Goal: Task Accomplishment & Management: Complete application form

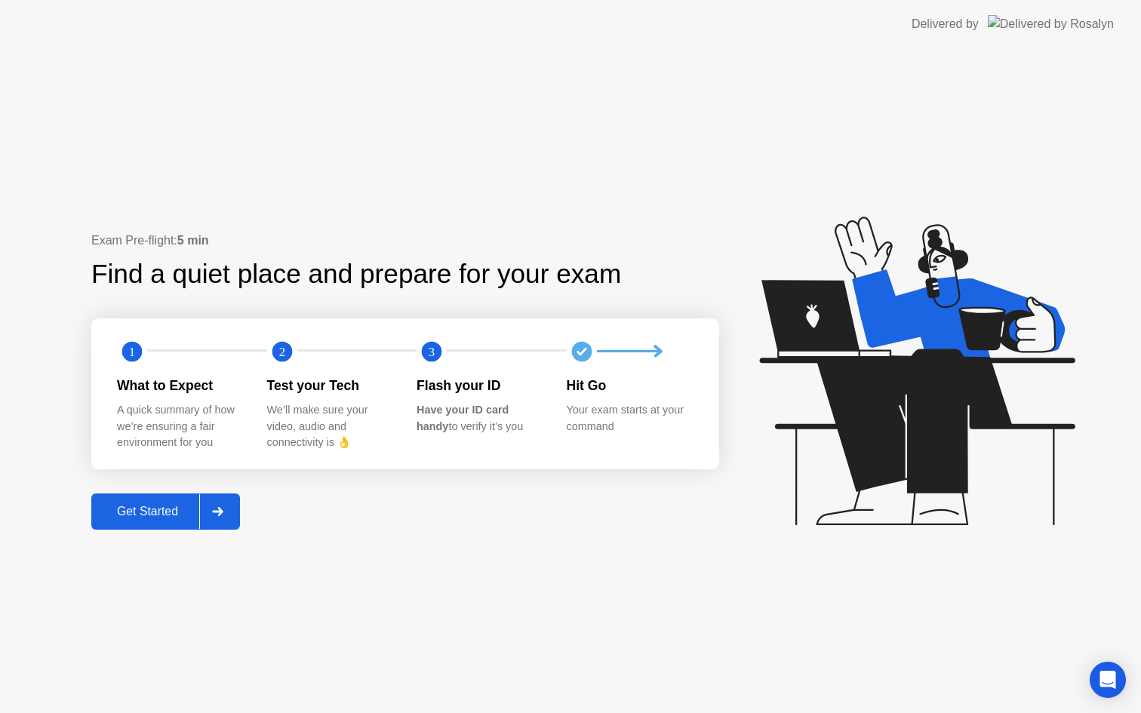
click at [162, 505] on div "Get Started" at bounding box center [147, 512] width 103 height 14
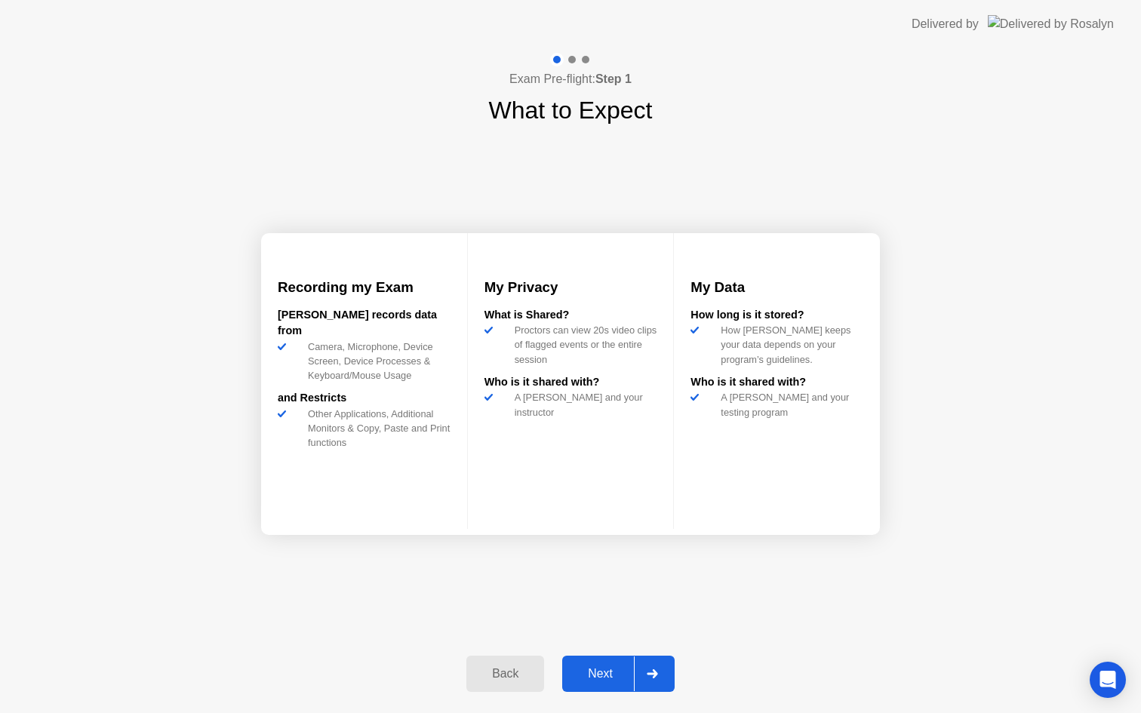
click at [610, 673] on div "Next" at bounding box center [600, 674] width 67 height 14
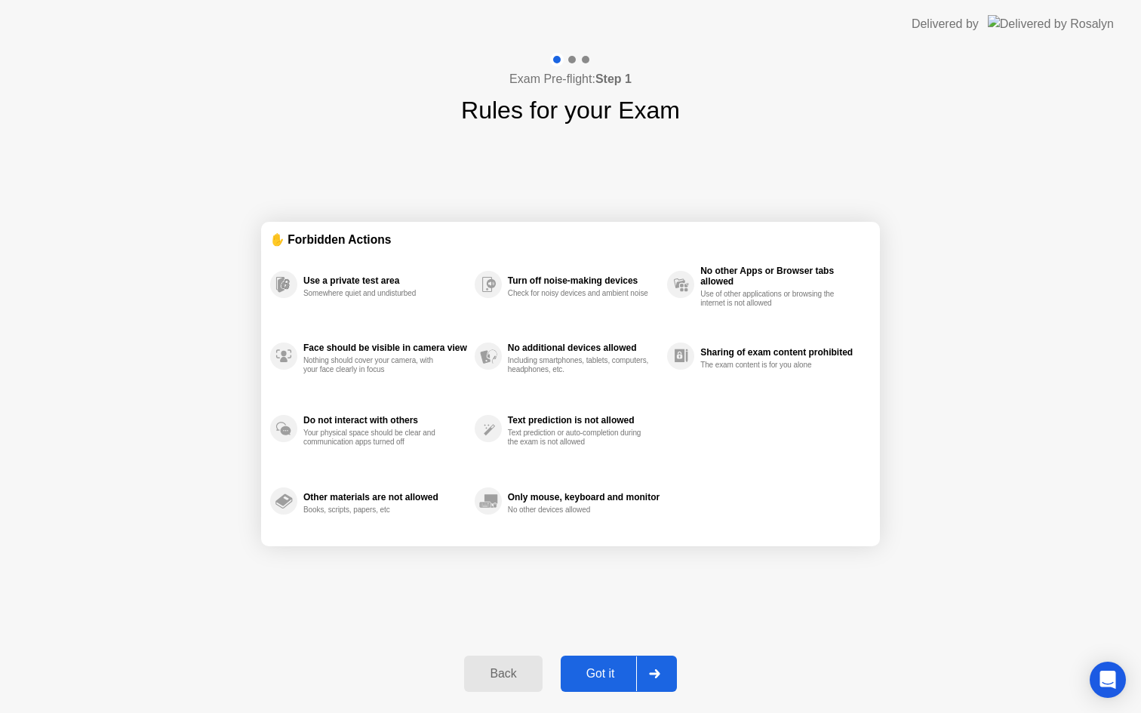
click at [607, 672] on div "Got it" at bounding box center [600, 674] width 71 height 14
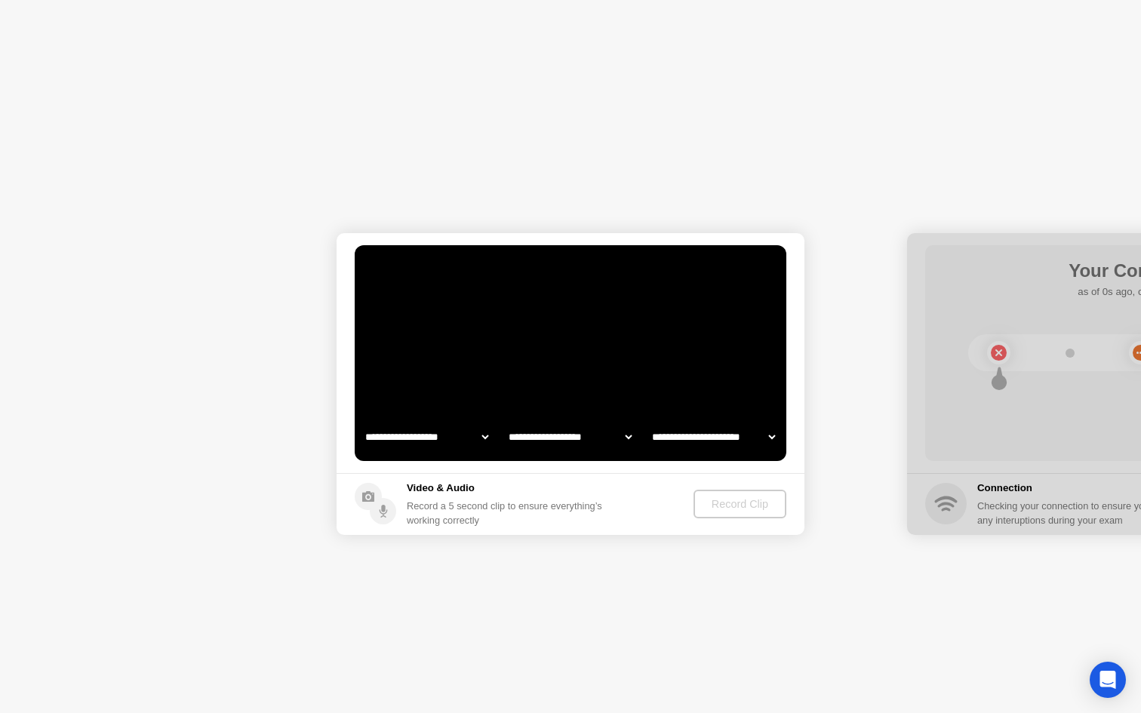
select select "**********"
select select "*******"
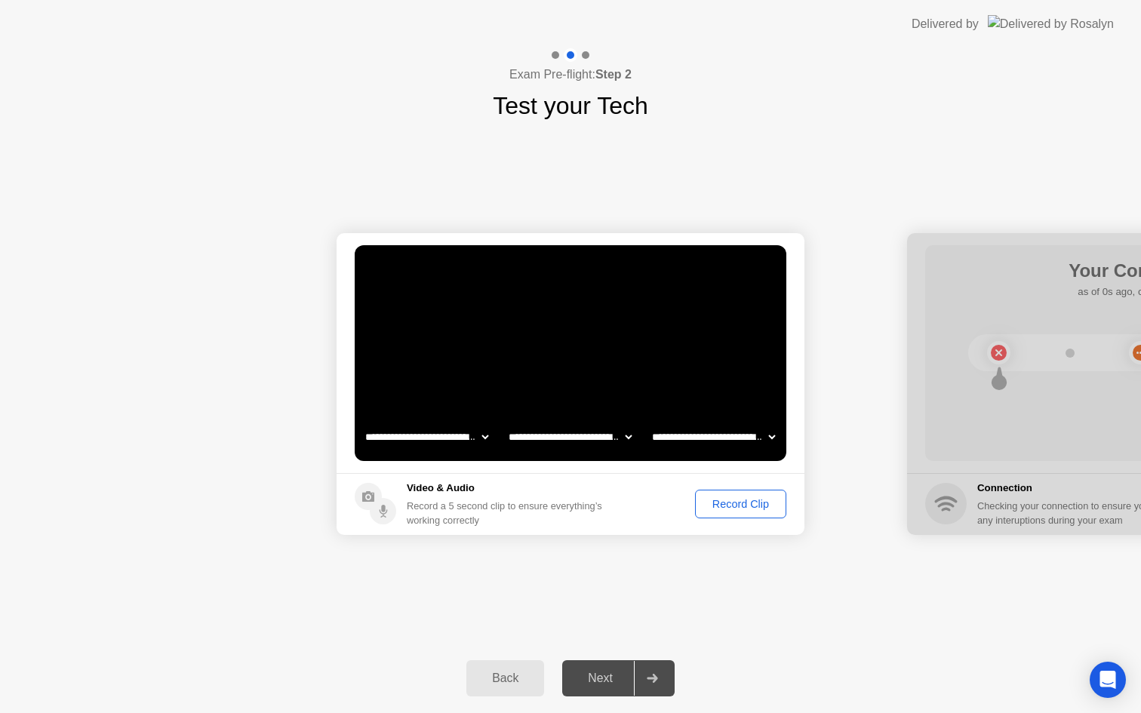
click at [732, 498] on div "Record Clip" at bounding box center [740, 504] width 81 height 12
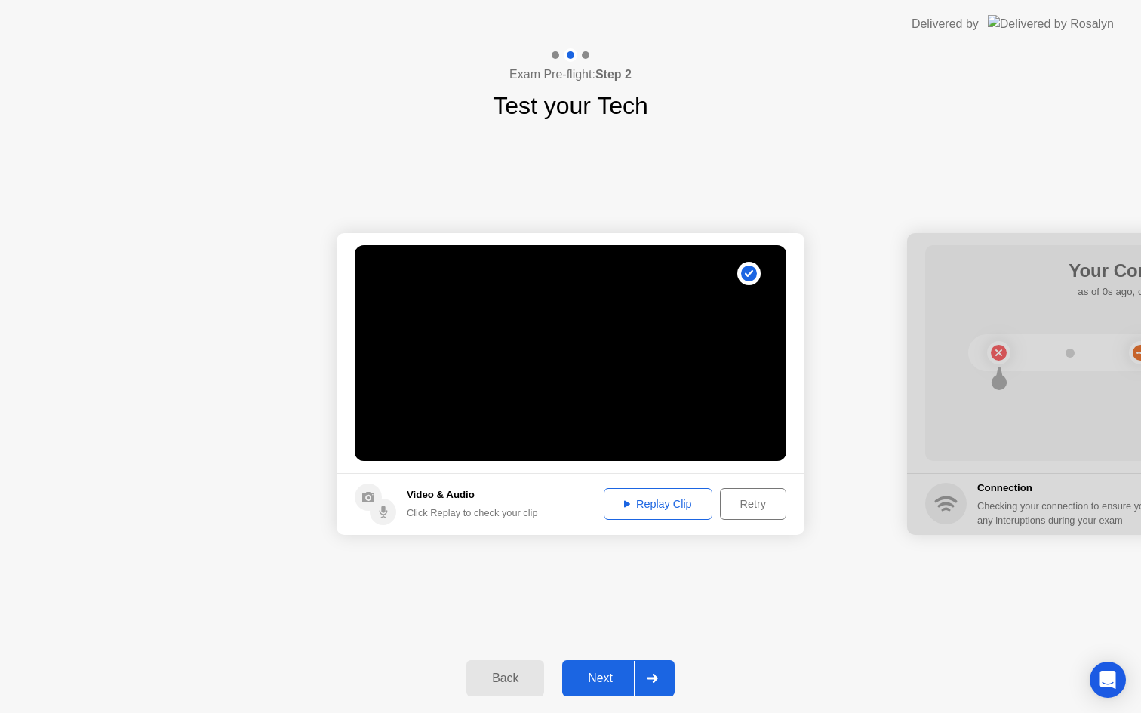
click at [608, 672] on div "Next" at bounding box center [600, 679] width 67 height 14
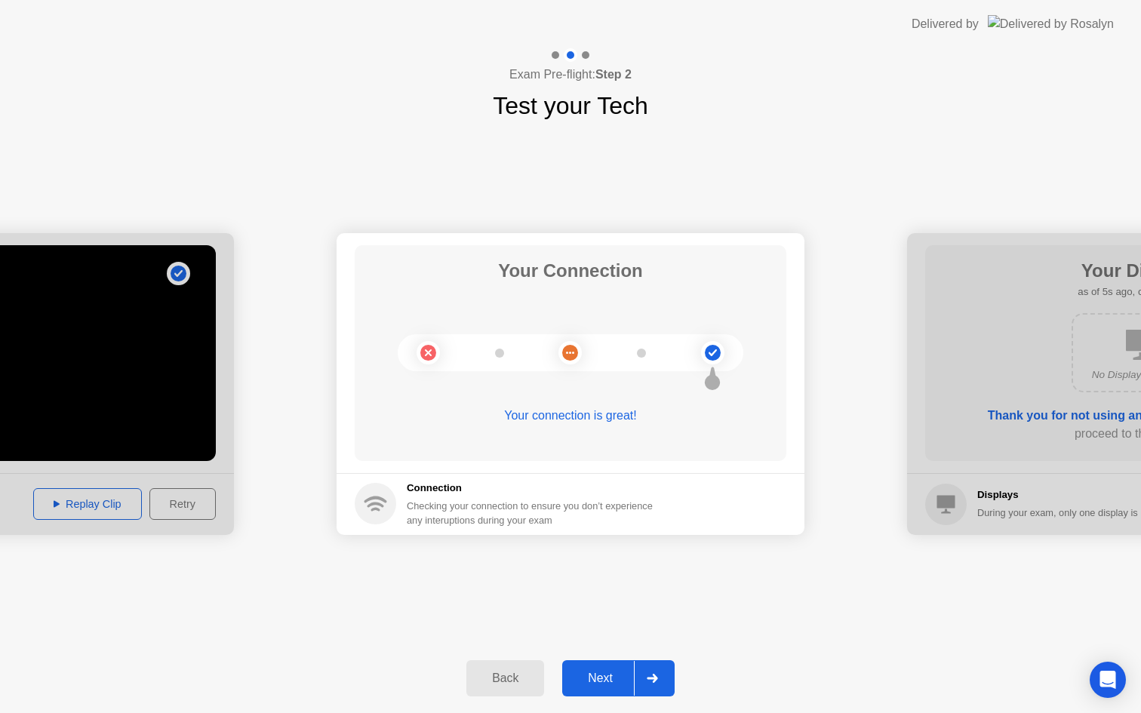
click at [593, 672] on div "Next" at bounding box center [600, 679] width 67 height 14
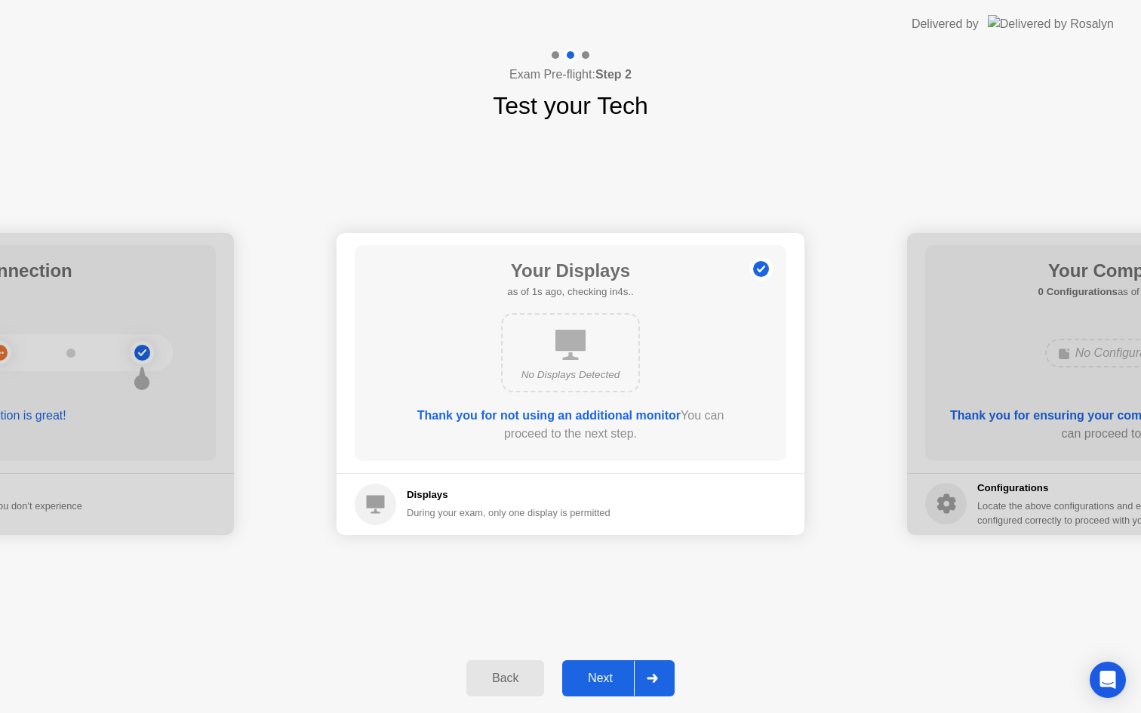
click at [593, 672] on div "Next" at bounding box center [600, 679] width 67 height 14
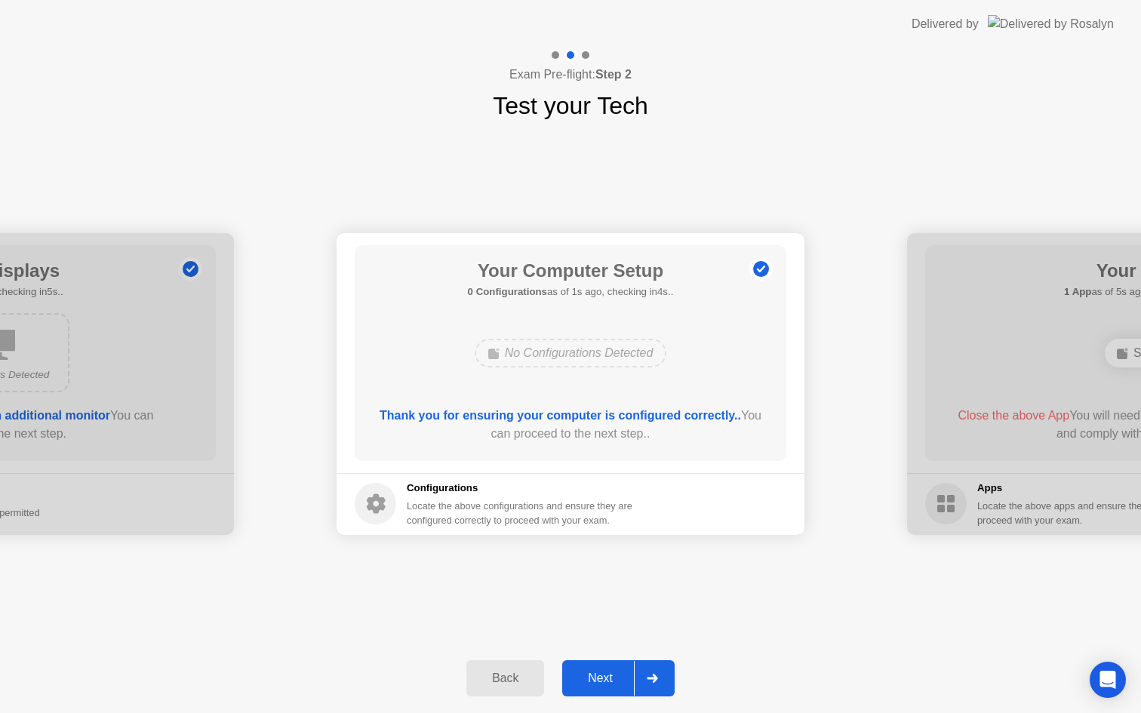
click at [593, 672] on div "Next" at bounding box center [600, 679] width 67 height 14
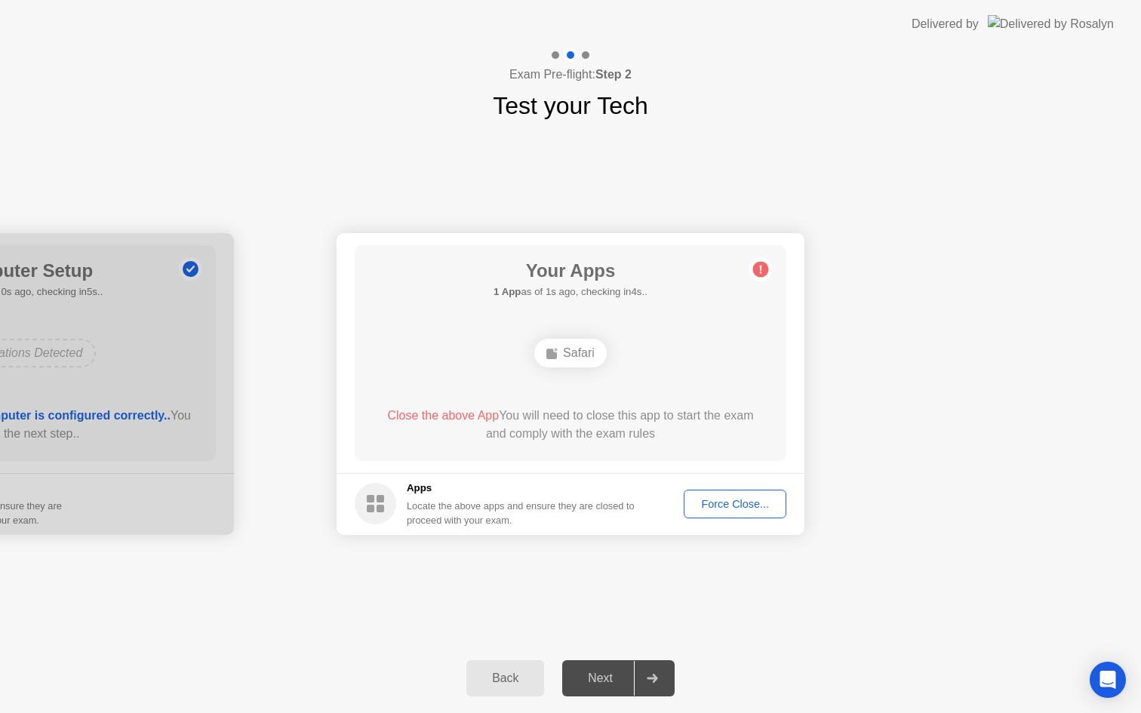
click at [738, 506] on div "Force Close..." at bounding box center [735, 504] width 92 height 12
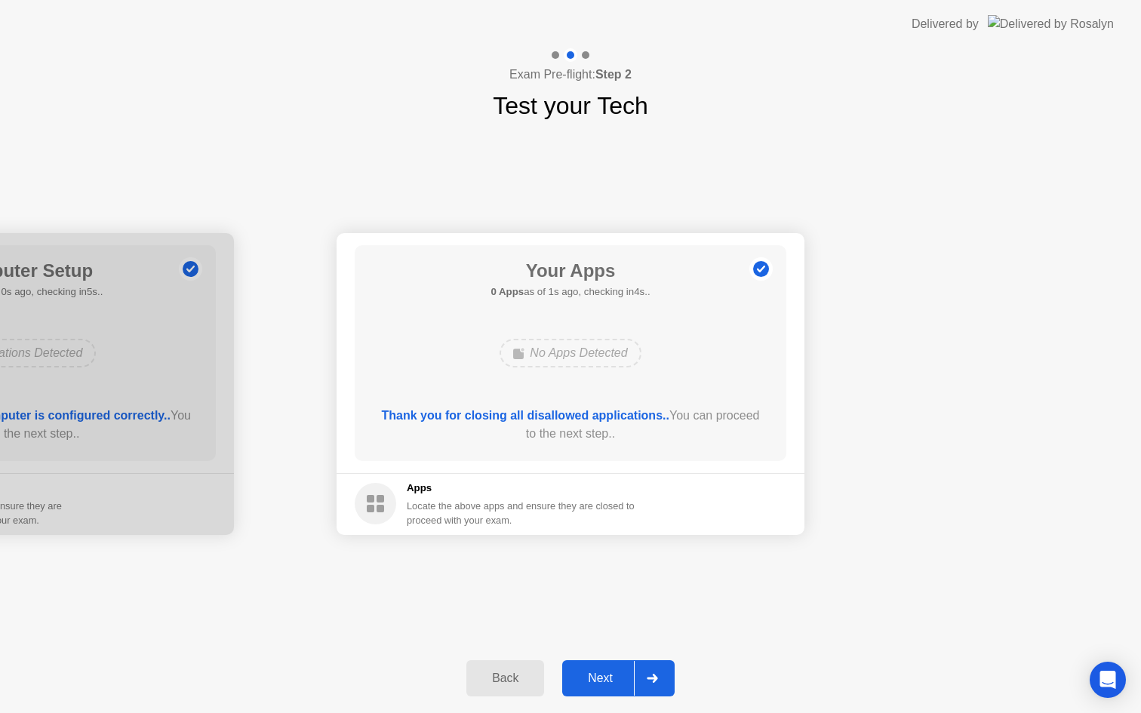
click at [605, 675] on div "Next" at bounding box center [600, 679] width 67 height 14
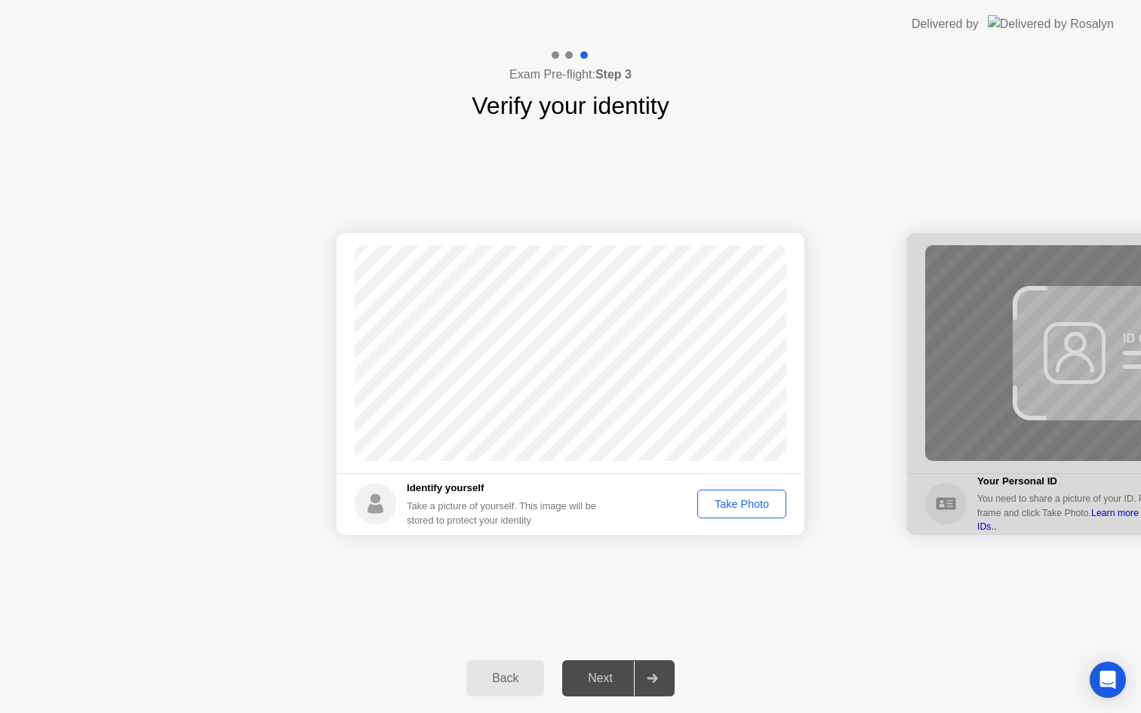
click at [745, 498] on div "Take Photo" at bounding box center [742, 504] width 78 height 12
click at [606, 672] on div "Next" at bounding box center [600, 679] width 67 height 14
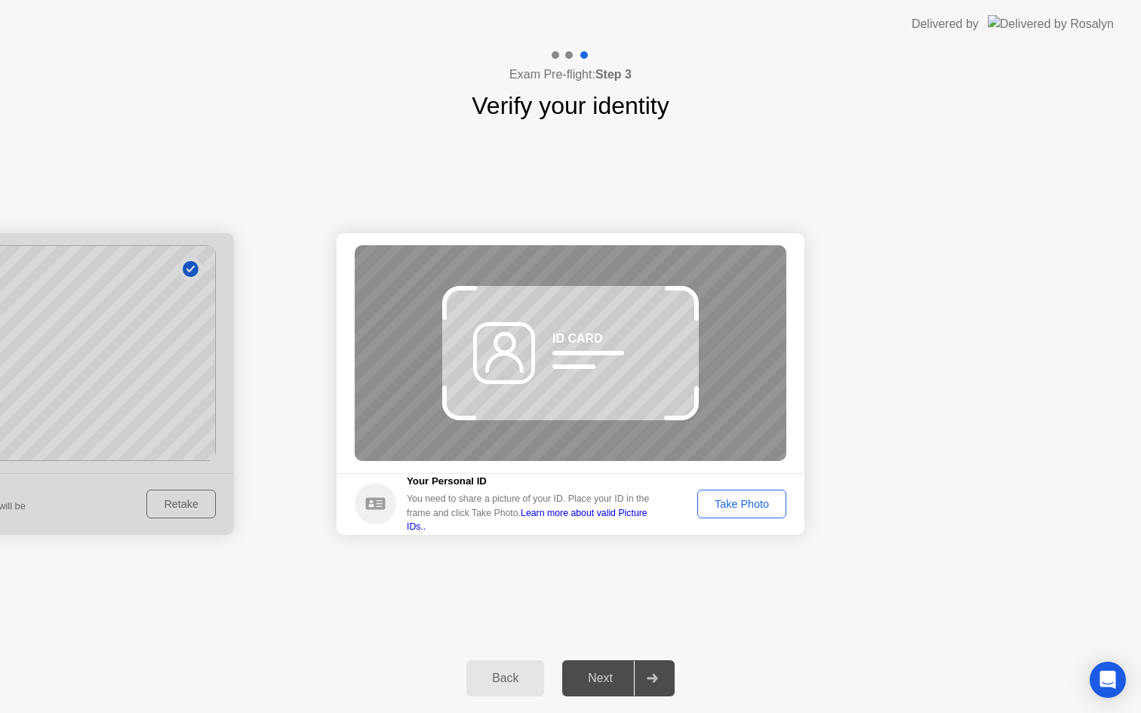
click at [606, 672] on div "Next" at bounding box center [600, 679] width 67 height 14
click at [749, 501] on div "Take Photo" at bounding box center [742, 504] width 78 height 12
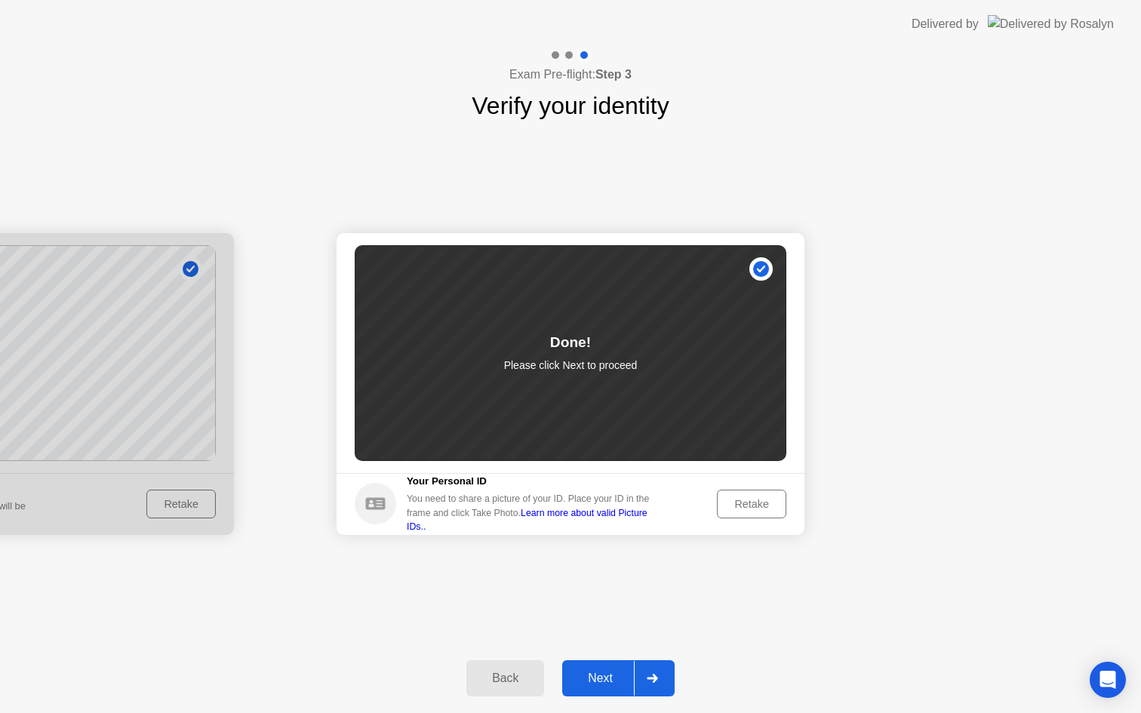
click at [616, 673] on div "Next" at bounding box center [600, 679] width 67 height 14
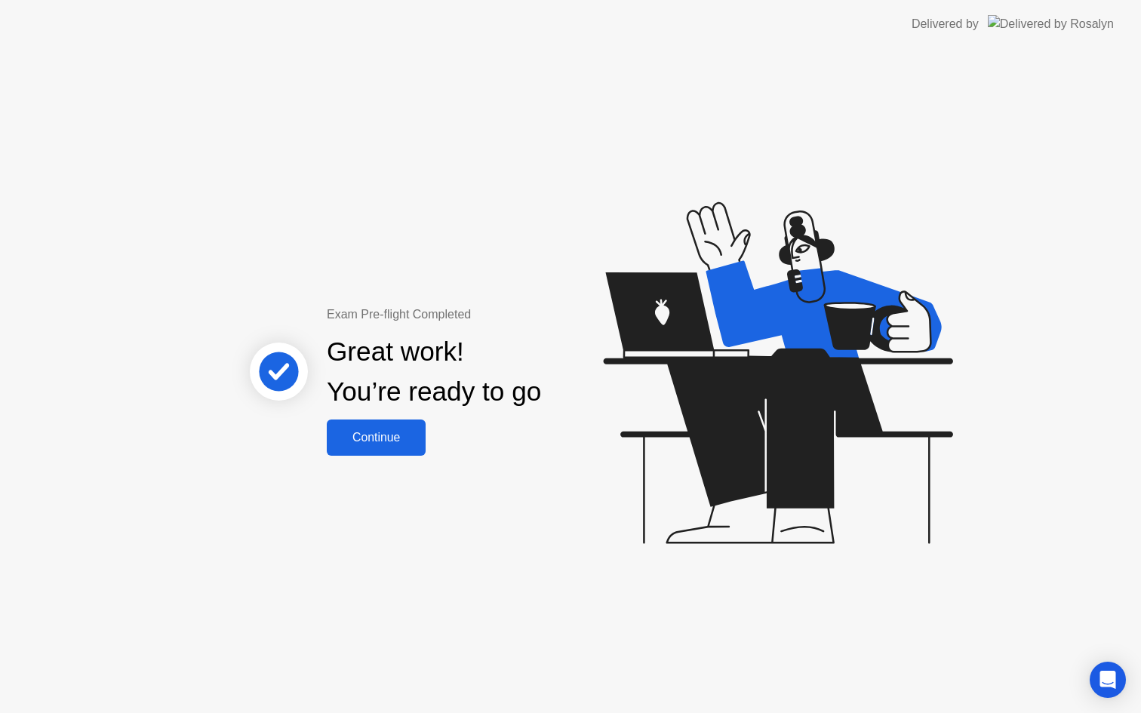
click at [374, 427] on button "Continue" at bounding box center [376, 438] width 99 height 36
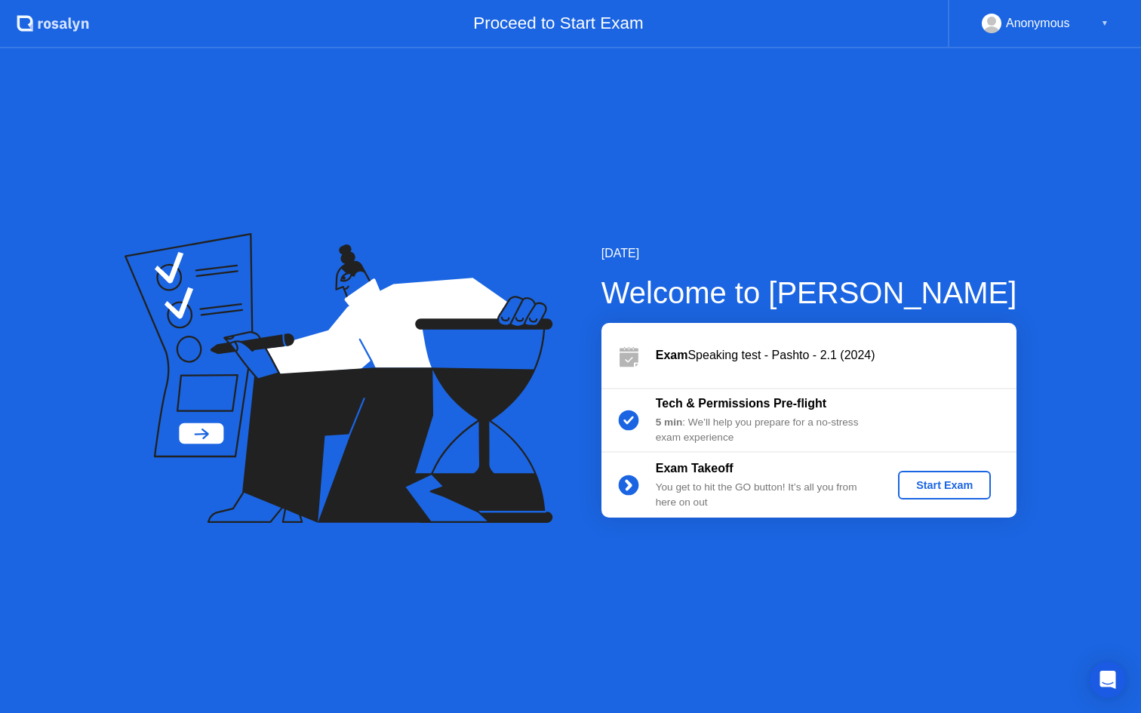
click at [951, 488] on div "Start Exam" at bounding box center [944, 485] width 81 height 12
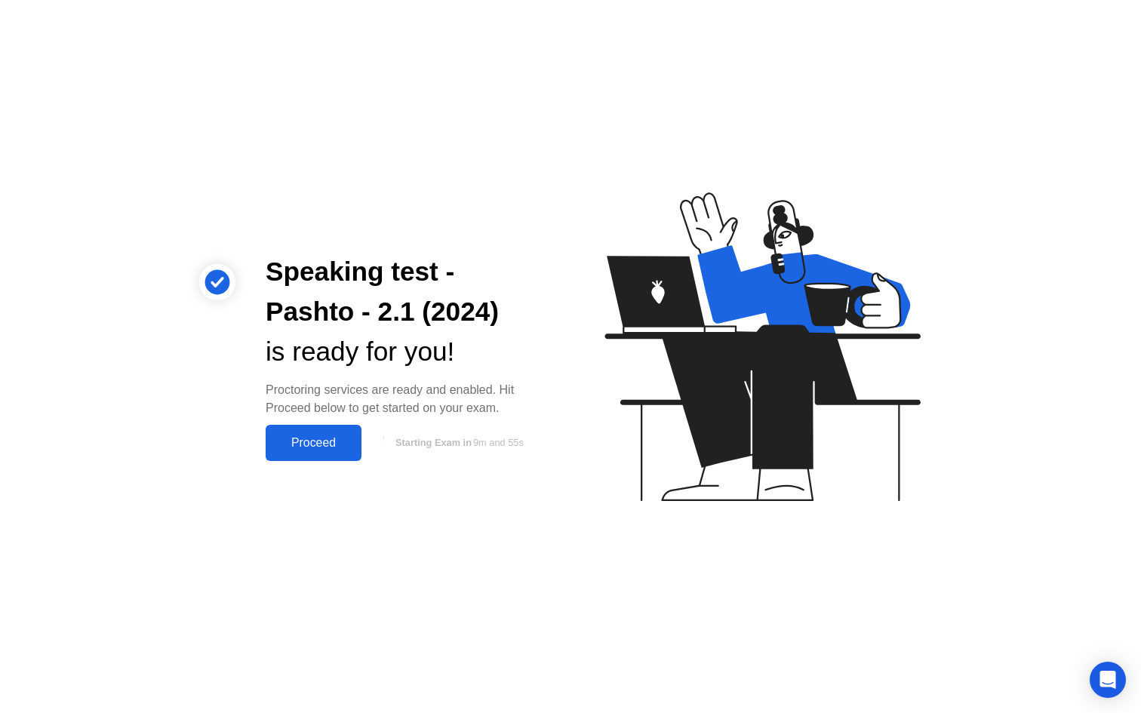
click at [322, 430] on button "Proceed" at bounding box center [314, 443] width 96 height 36
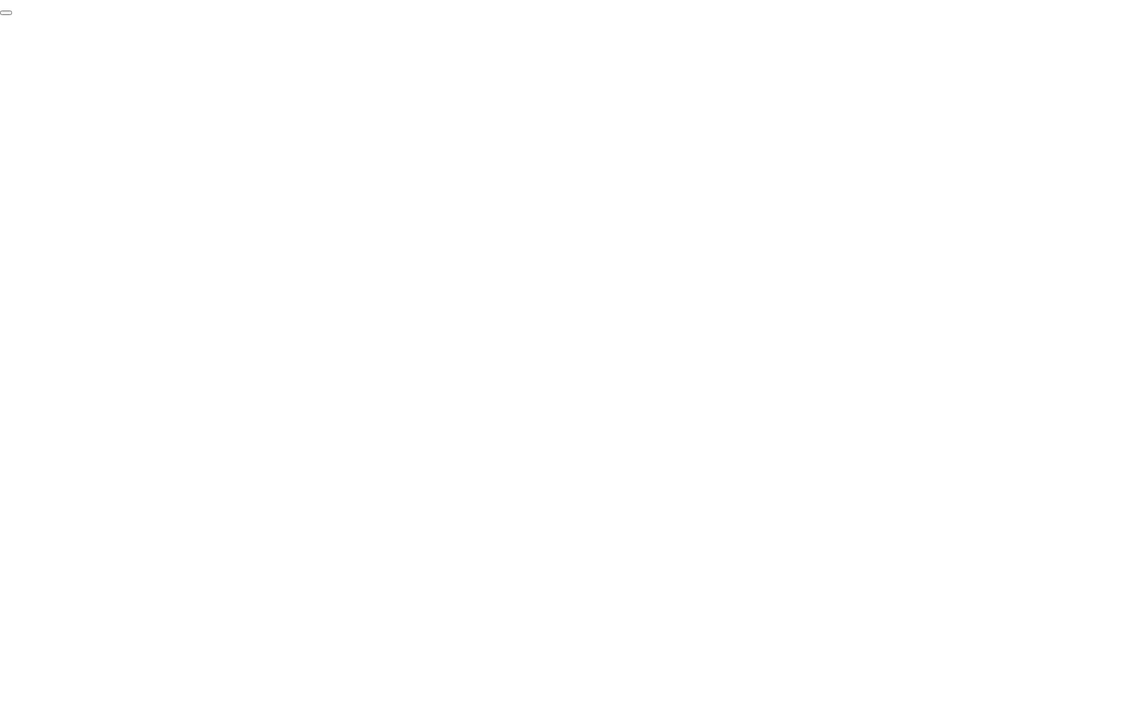
click div "End Proctoring Session"
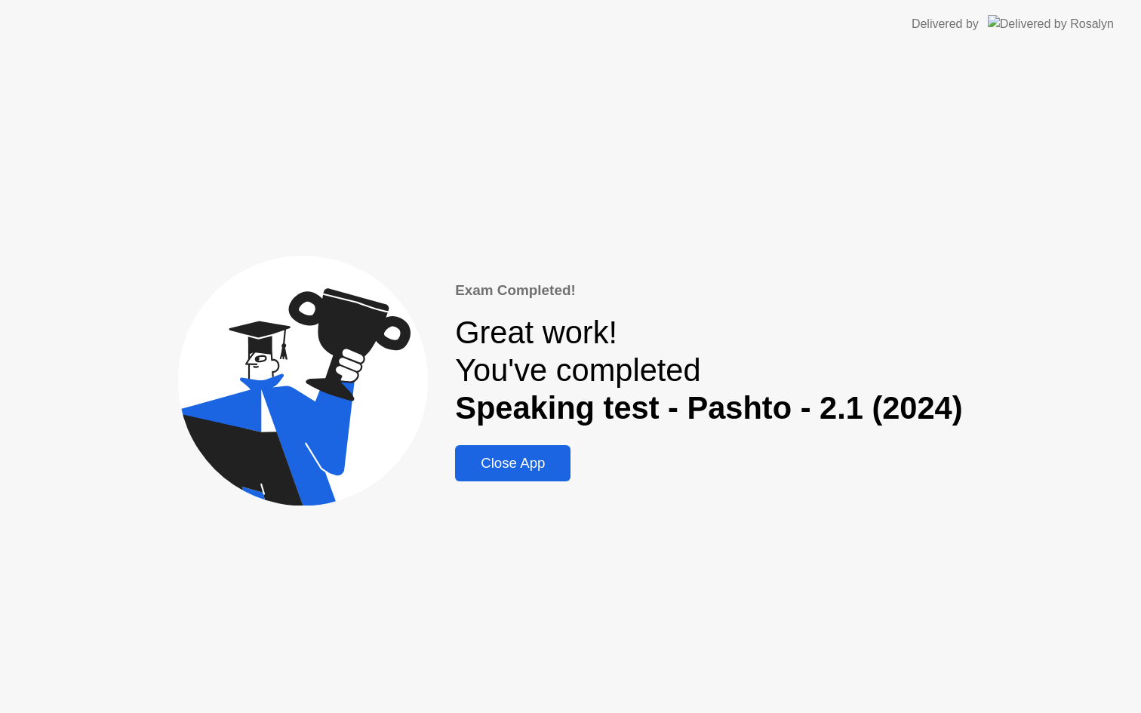
click at [506, 460] on div "Close App" at bounding box center [513, 463] width 106 height 17
